Goal: Find specific page/section

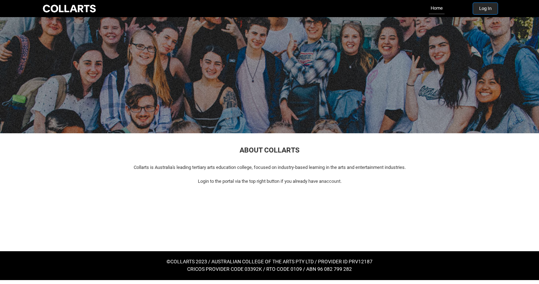
click at [486, 9] on button "Log In" at bounding box center [485, 8] width 25 height 11
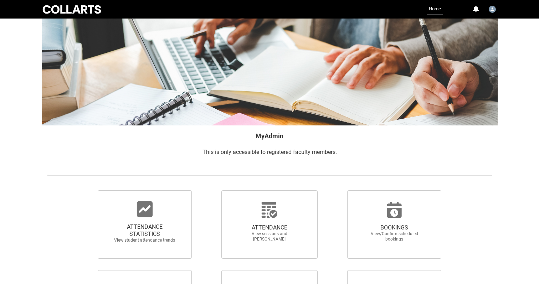
click at [430, 6] on link "Home" at bounding box center [435, 9] width 16 height 11
click at [491, 7] on img "User Profile Claudia.Bergsdorf" at bounding box center [491, 9] width 7 height 7
click at [353, 76] on div at bounding box center [269, 72] width 456 height 107
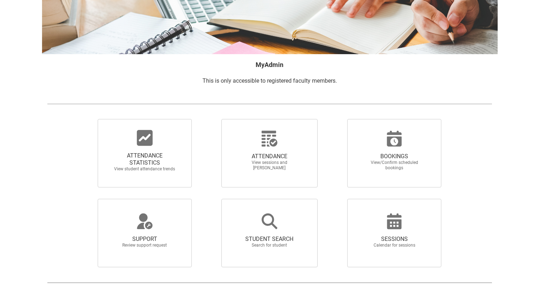
scroll to position [74, 0]
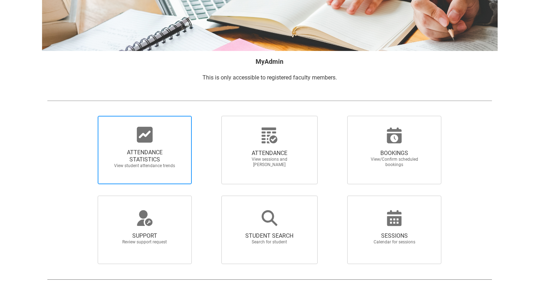
click at [135, 157] on span "ATTENDANCE STATISTICS" at bounding box center [144, 156] width 63 height 14
click at [86, 116] on input "ATTENDANCE STATISTICS View student attendance trends" at bounding box center [86, 115] width 0 height 0
radio input "true"
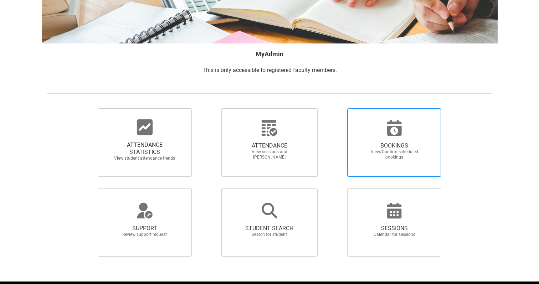
scroll to position [94, 0]
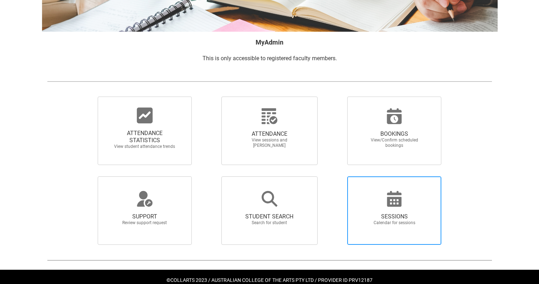
click at [393, 205] on icon at bounding box center [394, 199] width 15 height 16
click at [335, 176] on input "SESSIONS Calendar for sessions" at bounding box center [335, 176] width 0 height 0
radio input "true"
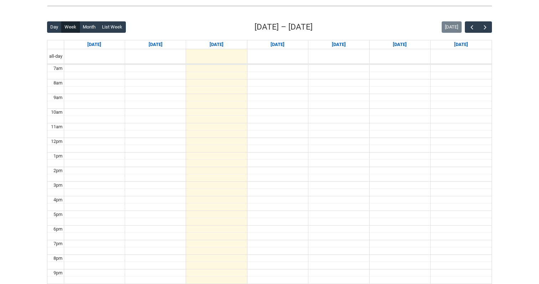
scroll to position [166, 0]
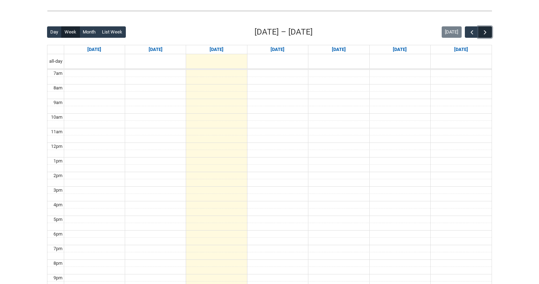
click at [487, 29] on span "button" at bounding box center [484, 32] width 7 height 7
